Goal: Use online tool/utility

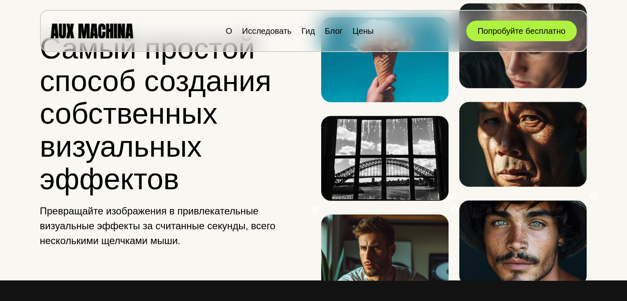
click at [274, 128] on h1 "Самый простой способ создания собственных визуальных эффектов" at bounding box center [173, 113] width 267 height 163
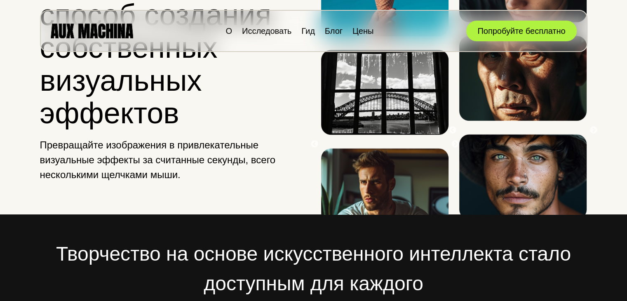
click at [274, 133] on div "Самый простой способ создания собственных визуальных эффектов Превращайте изобр…" at bounding box center [173, 74] width 267 height 280
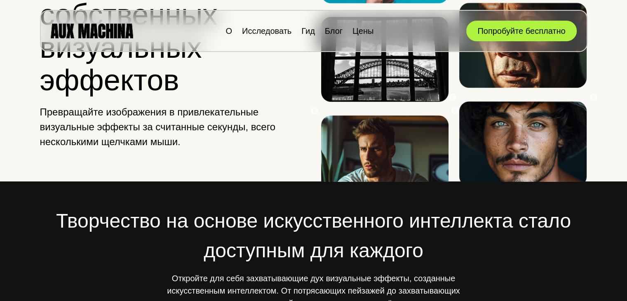
scroll to position [115, 0]
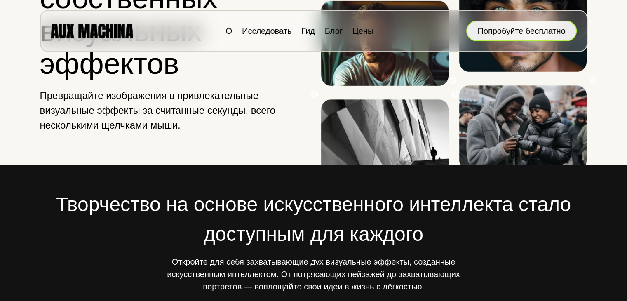
click at [538, 32] on font "Попробуйте бесплатно" at bounding box center [521, 30] width 88 height 9
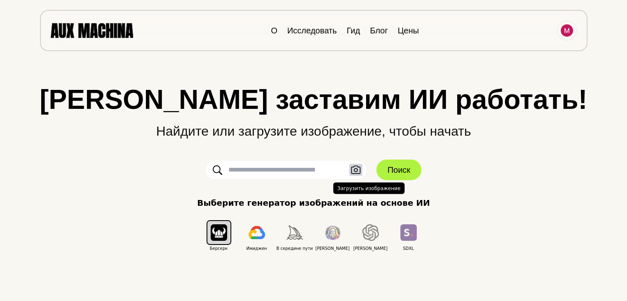
click at [353, 170] on icon "button" at bounding box center [356, 170] width 10 height 9
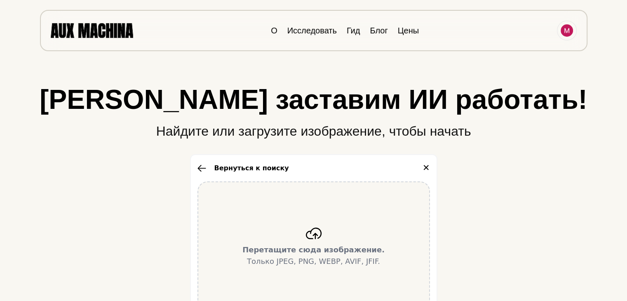
click at [320, 240] on div "Перетащите сюда изображение. Только JPEG, PNG, WEBP, AVIF, JFIF." at bounding box center [313, 247] width 233 height 132
click at [317, 232] on icon at bounding box center [313, 234] width 16 height 12
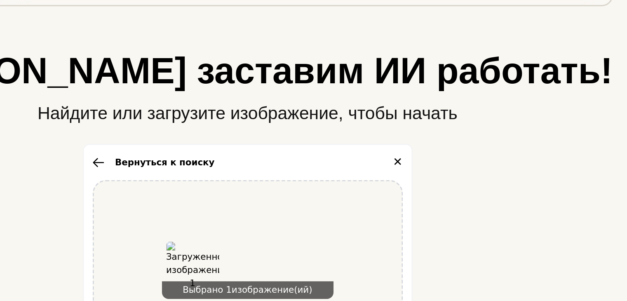
drag, startPoint x: 548, startPoint y: 188, endPoint x: 522, endPoint y: 202, distance: 29.9
click at [522, 202] on div "Давайте заставим ИИ работать! Найдите или загрузите изображение, чтобы начать В…" at bounding box center [313, 252] width 594 height 333
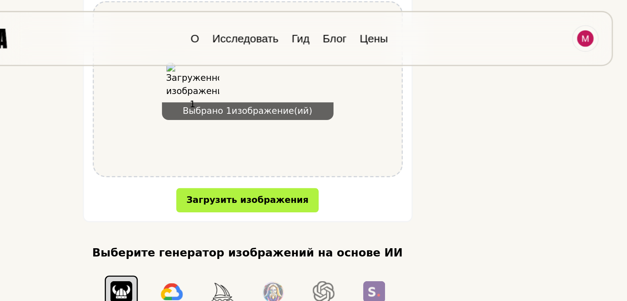
scroll to position [159, 0]
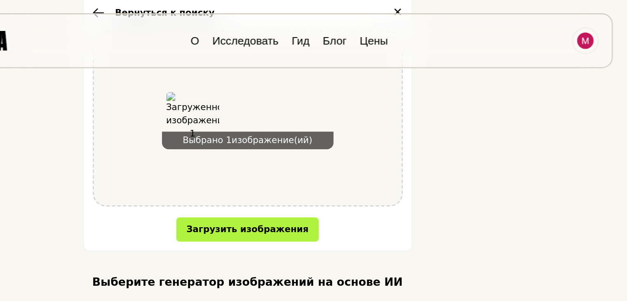
click at [274, 86] on img at bounding box center [273, 89] width 40 height 40
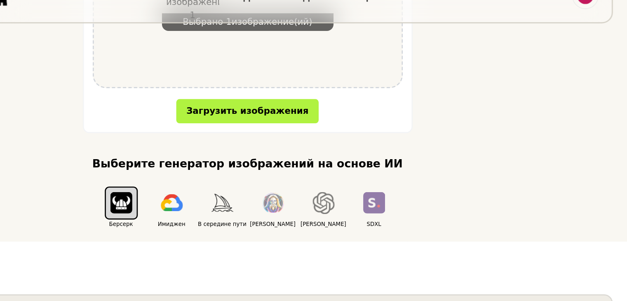
scroll to position [214, 0]
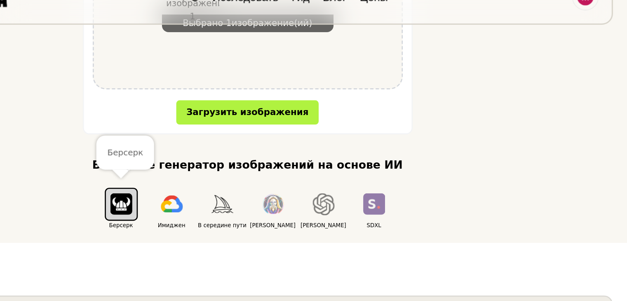
click at [213, 186] on img "button" at bounding box center [219, 186] width 16 height 16
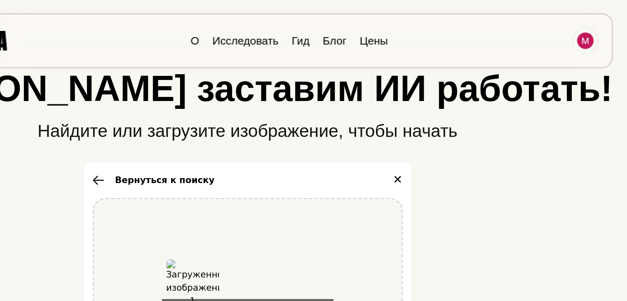
scroll to position [26, 0]
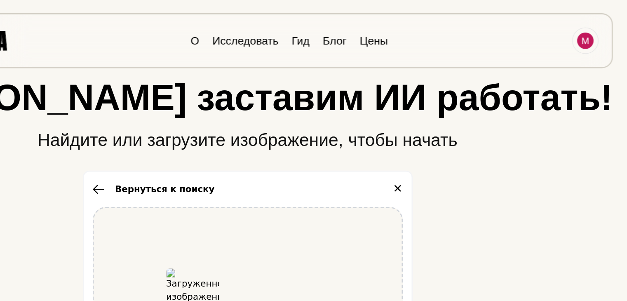
click at [474, 127] on div "Давайте заставим ИИ работать! Найдите или загрузите изображение, чтобы начать В…" at bounding box center [313, 225] width 594 height 333
click at [202, 139] on icon "button" at bounding box center [201, 141] width 9 height 7
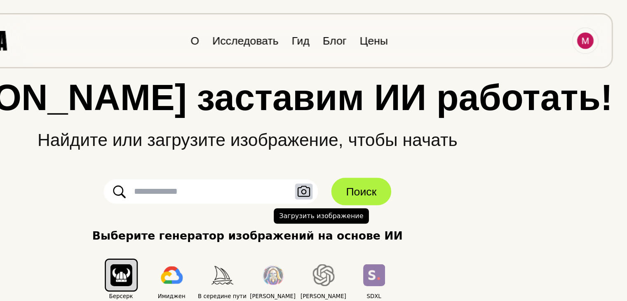
click at [357, 146] on icon "button" at bounding box center [356, 143] width 10 height 9
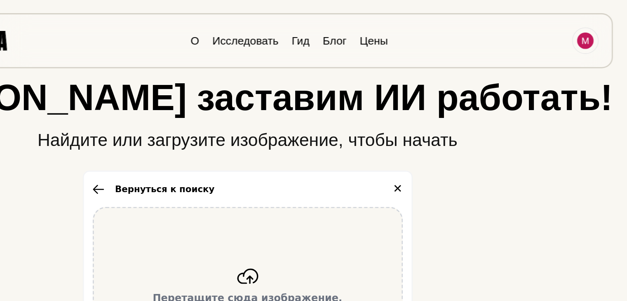
click at [316, 211] on icon at bounding box center [313, 207] width 16 height 12
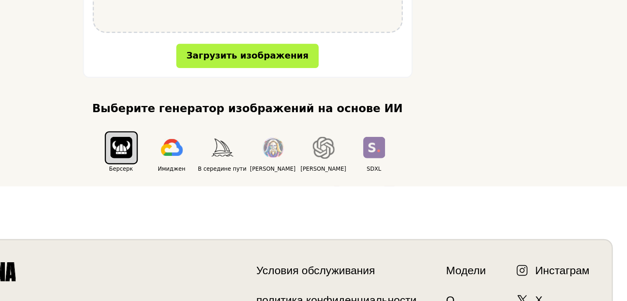
scroll to position [226, 0]
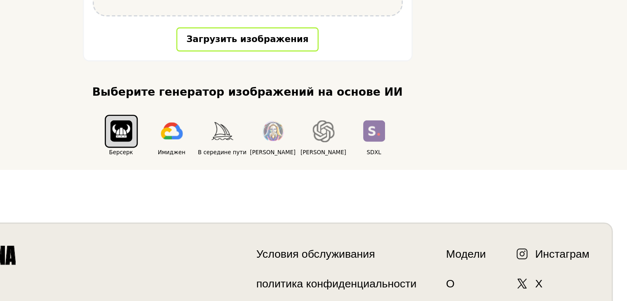
click at [310, 108] on font "Загрузить изображения" at bounding box center [314, 105] width 92 height 8
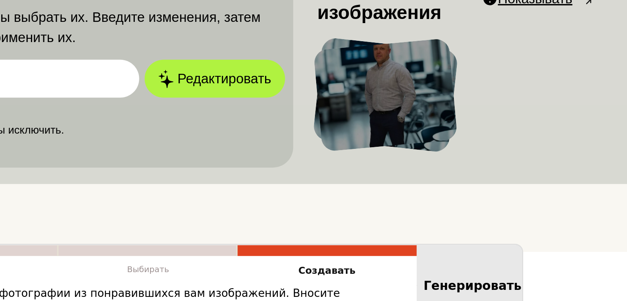
scroll to position [223, 0]
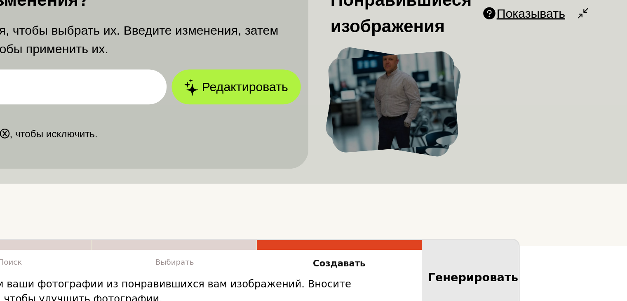
click at [426, 168] on div at bounding box center [425, 152] width 87 height 68
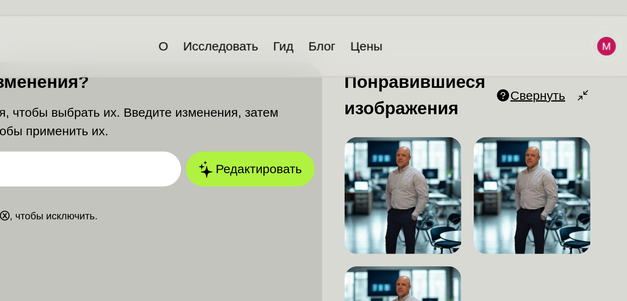
scroll to position [224, 0]
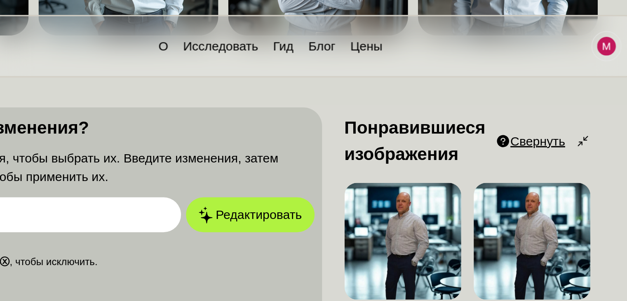
drag, startPoint x: 280, startPoint y: 164, endPoint x: 346, endPoint y: 170, distance: 66.3
click at [346, 170] on div "Хотите внести изменения? Нажмите на изображения, чтобы выбрать их. Введите изме…" at bounding box center [222, 127] width 303 height 102
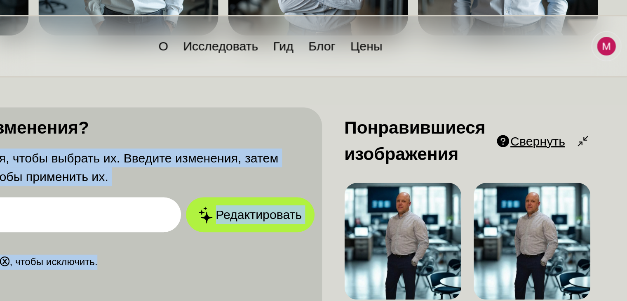
drag, startPoint x: 324, startPoint y: 73, endPoint x: 317, endPoint y: 112, distance: 39.9
click at [378, 89] on div "Хотите внести изменения? Нажмите на изображения, чтобы выбрать их. Введите изме…" at bounding box center [313, 179] width 495 height 217
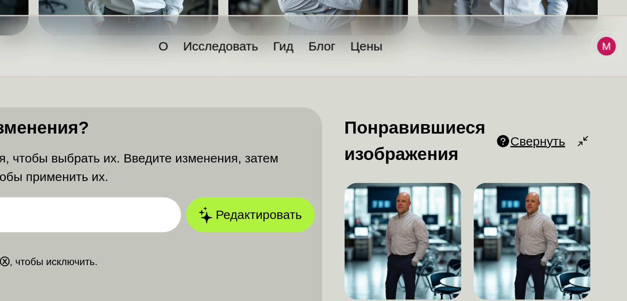
click at [261, 145] on input "text" at bounding box center [178, 141] width 214 height 23
